Goal: Information Seeking & Learning: Understand process/instructions

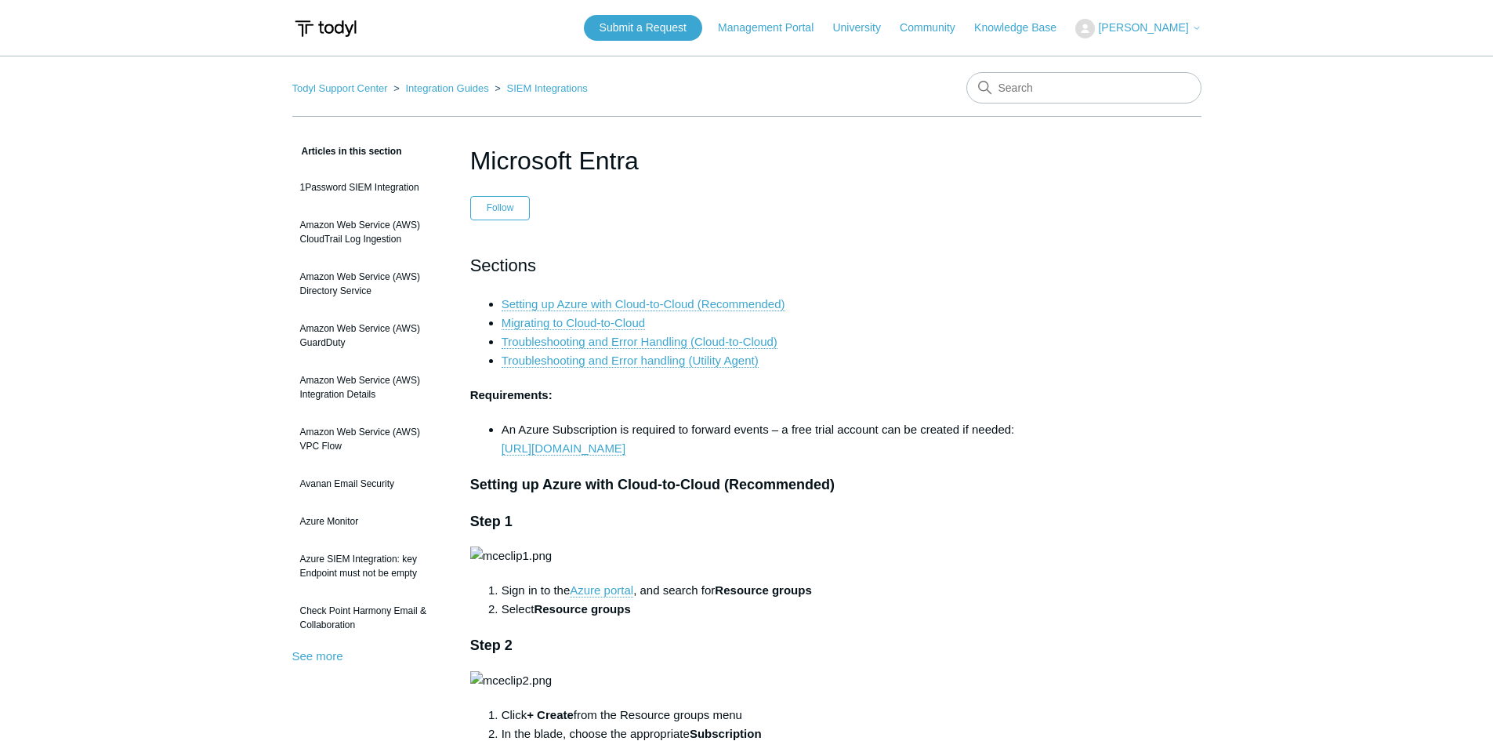
scroll to position [10808, 0]
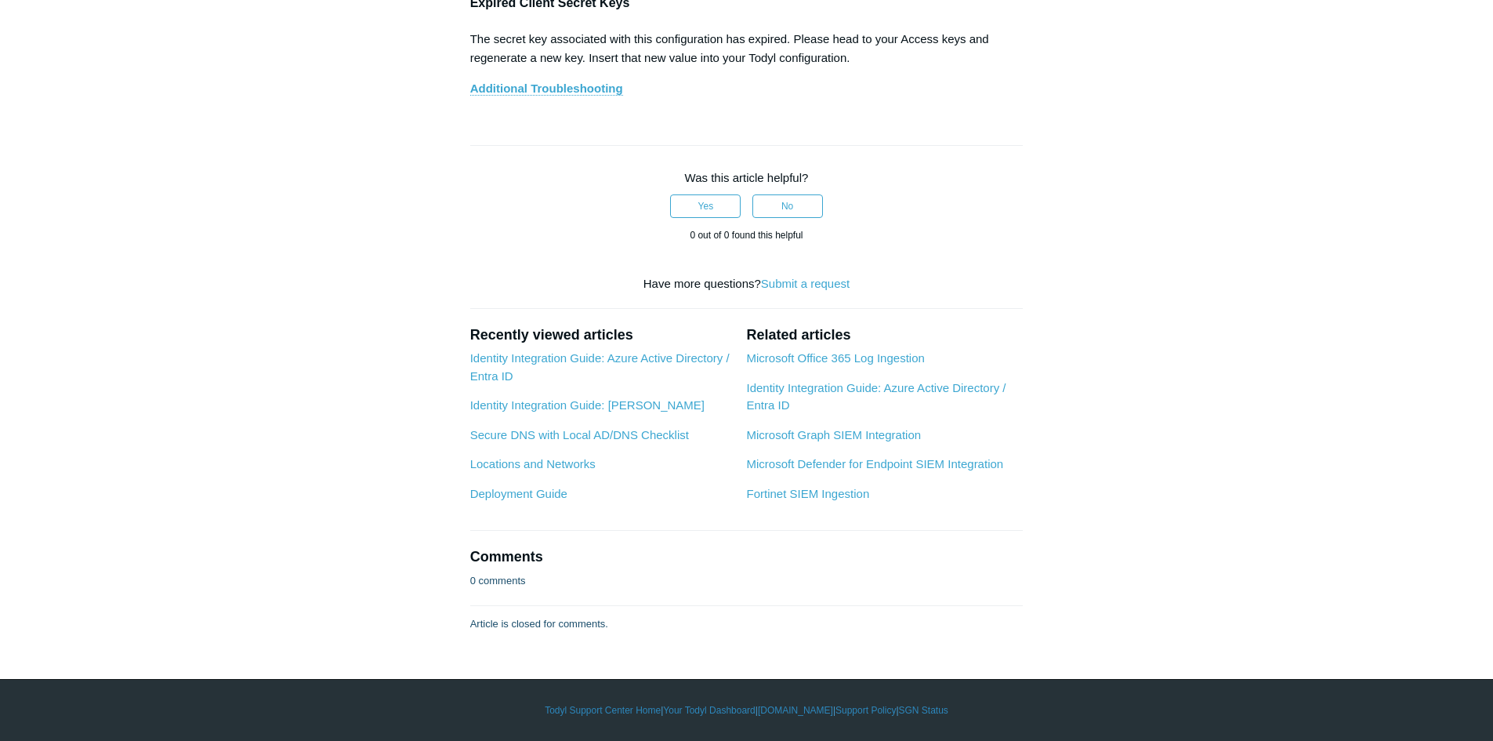
scroll to position [11278, 0]
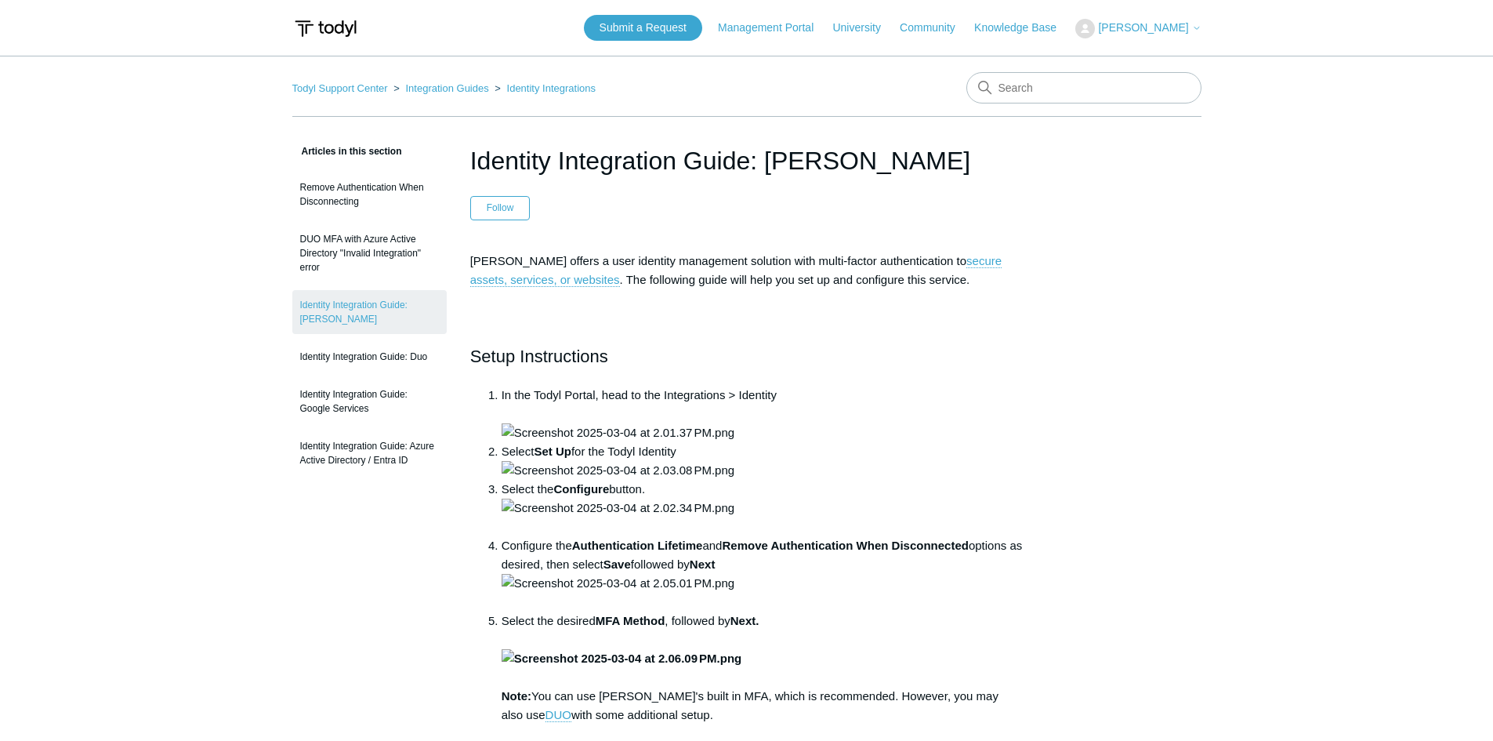
scroll to position [1056, 0]
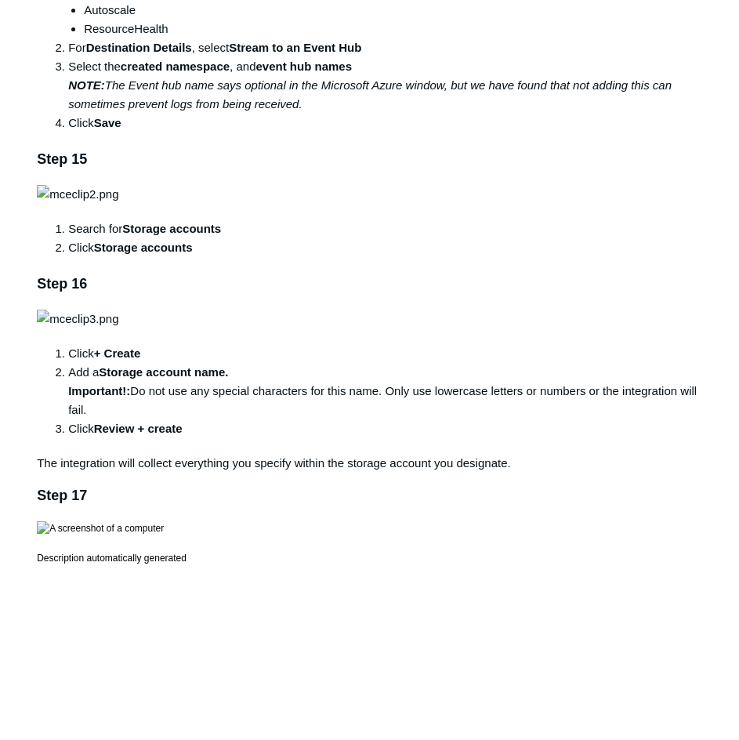
scroll to position [2821, 0]
